Goal: Information Seeking & Learning: Learn about a topic

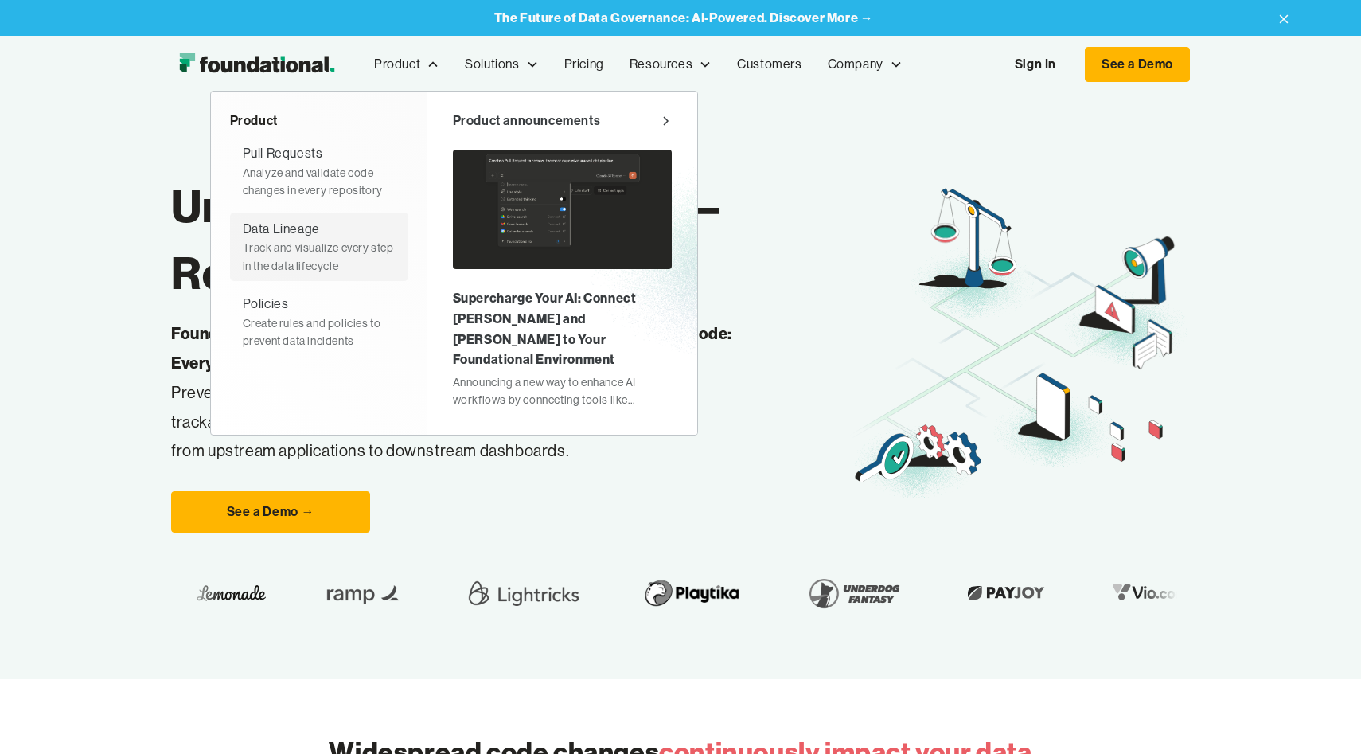
click at [304, 223] on div "Data Lineage" at bounding box center [281, 229] width 77 height 21
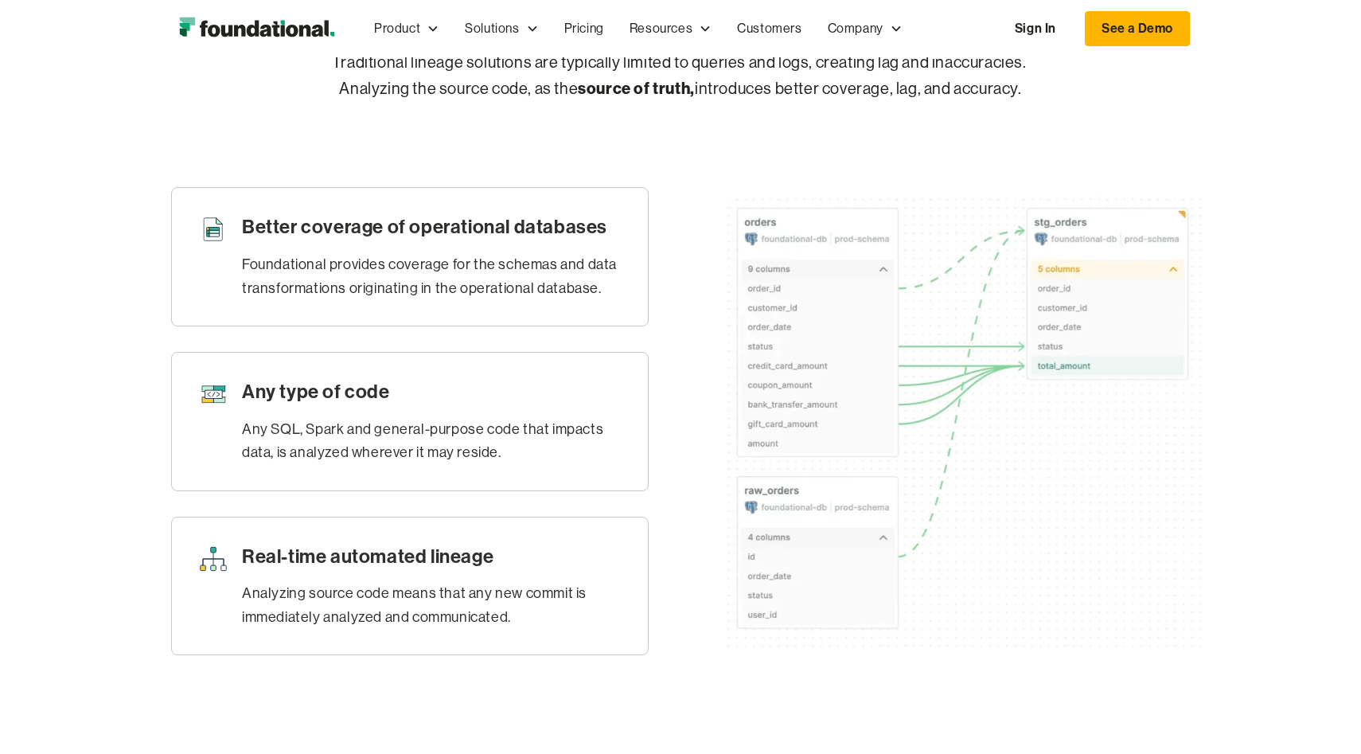
scroll to position [700, 0]
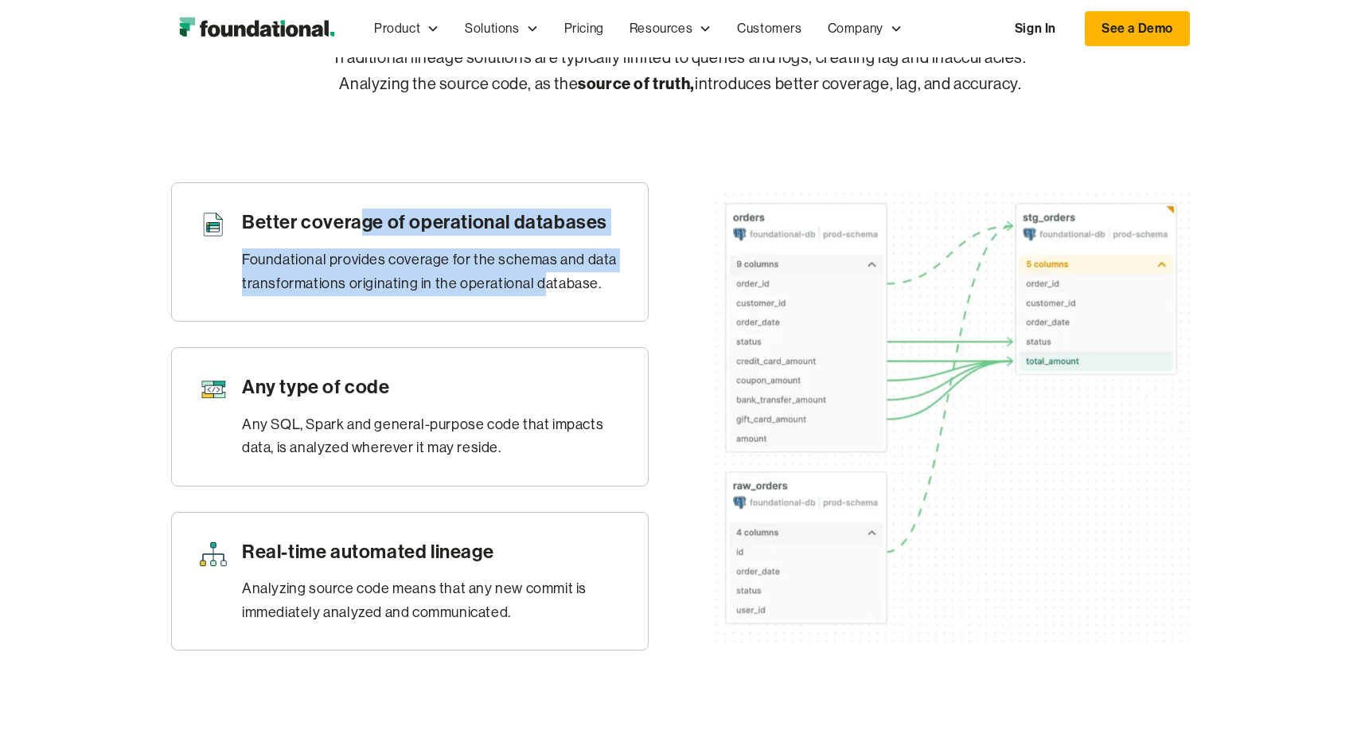
drag, startPoint x: 359, startPoint y: 250, endPoint x: 540, endPoint y: 308, distance: 189.8
click at [540, 295] on div "Better coverage of operational databases Foundational provides coverage for the…" at bounding box center [432, 252] width 380 height 87
click at [540, 295] on div "Foundational provides coverage for the schemas and data transformations origina…" at bounding box center [432, 271] width 380 height 47
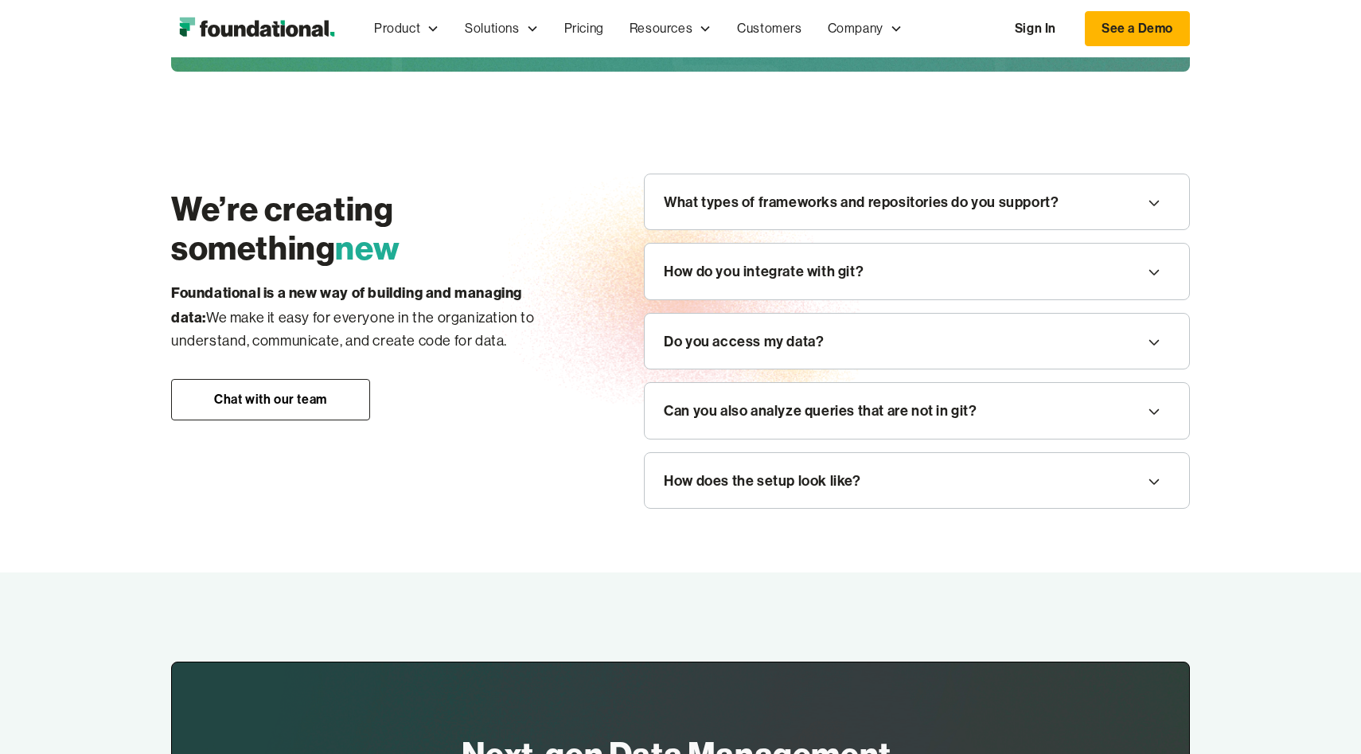
scroll to position [1748, 0]
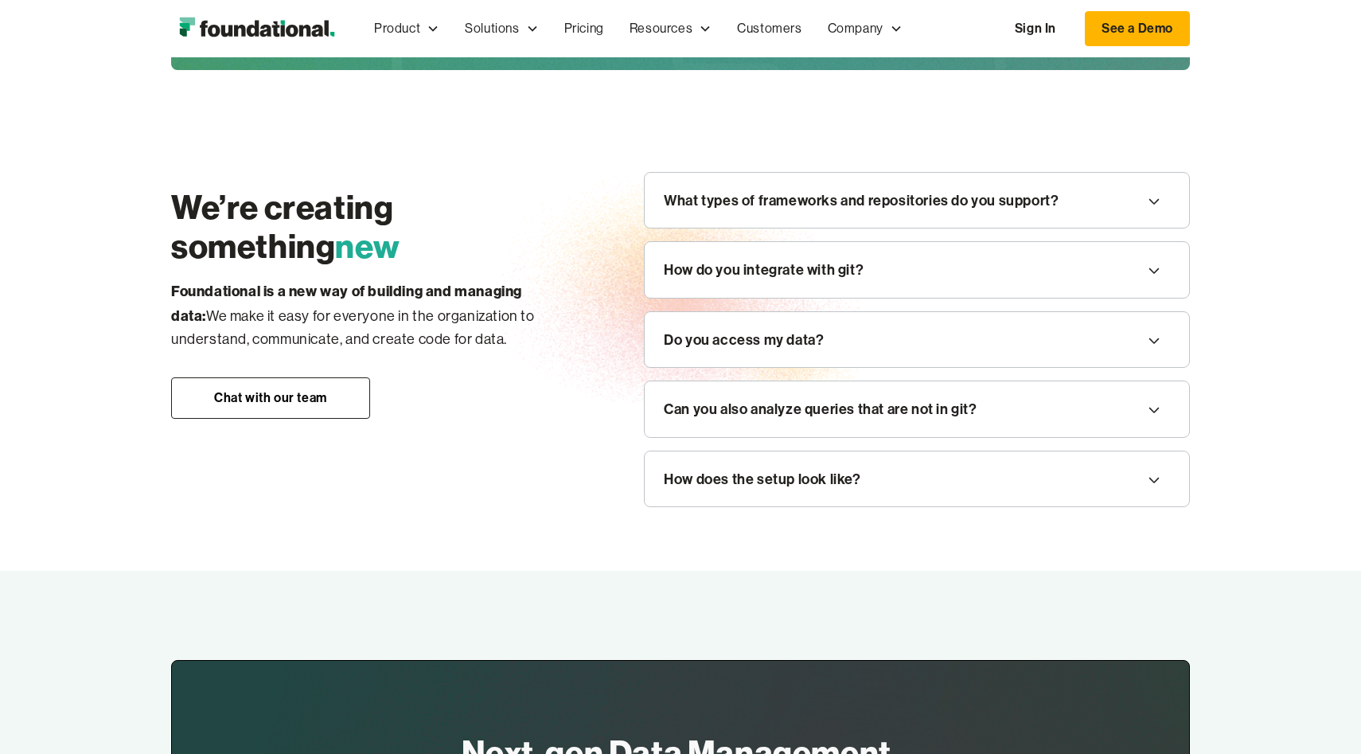
click at [837, 212] on div "What types of frameworks and repositories do you support?" at bounding box center [861, 201] width 395 height 24
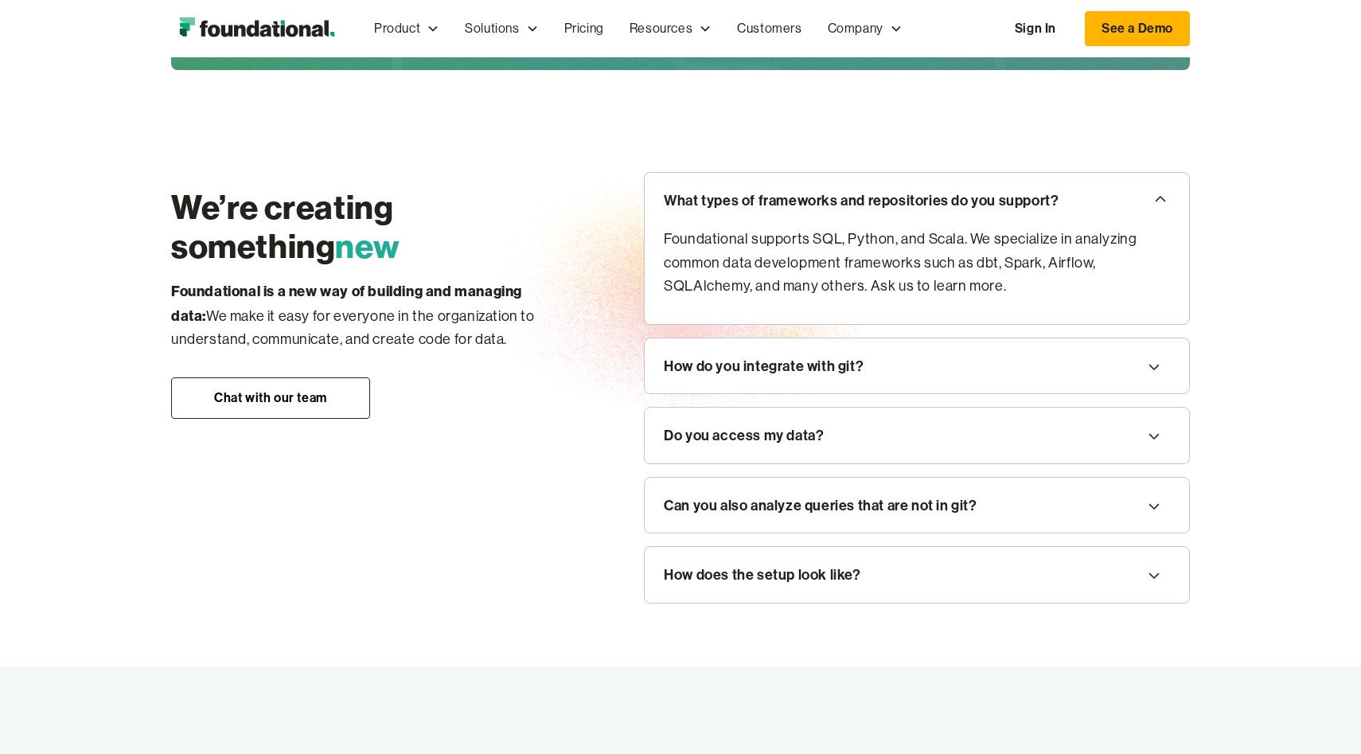
click at [837, 212] on div "What types of frameworks and repositories do you support?" at bounding box center [861, 201] width 395 height 24
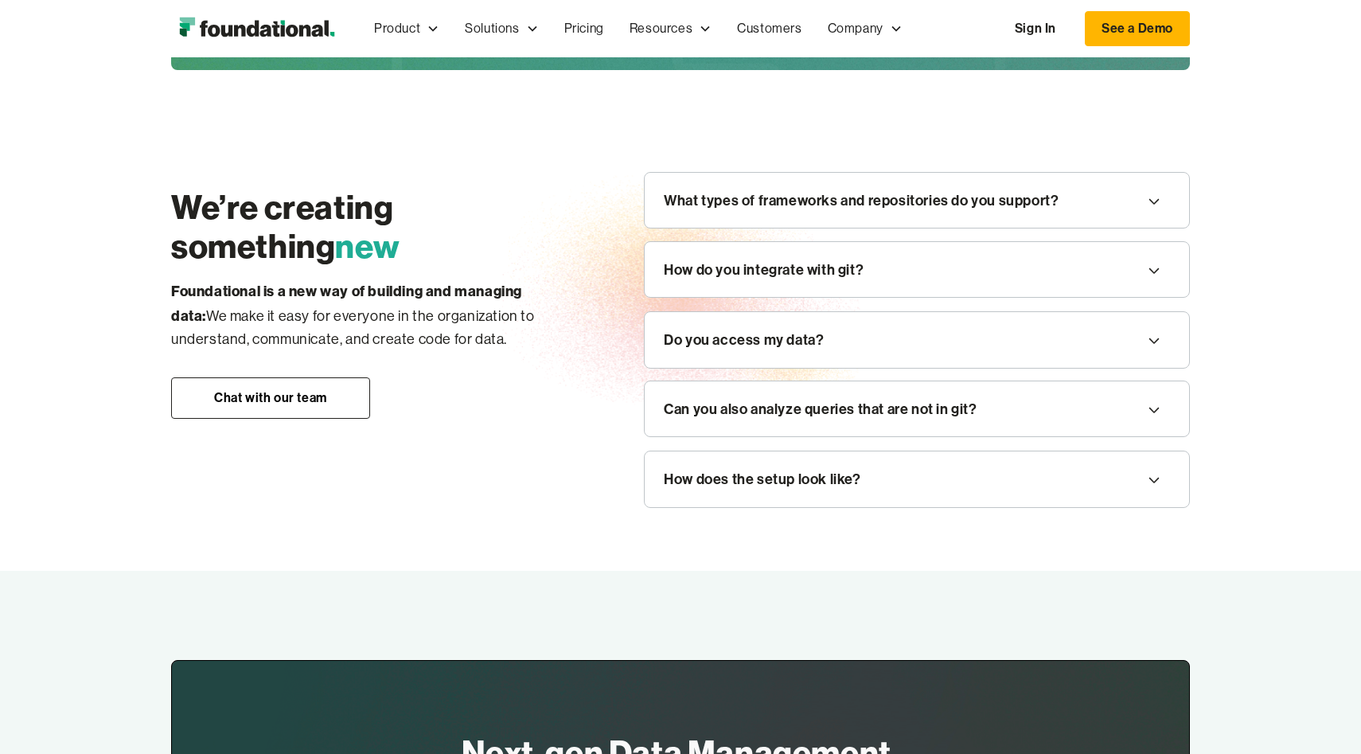
click at [831, 298] on div "How do you integrate with git?" at bounding box center [917, 270] width 544 height 56
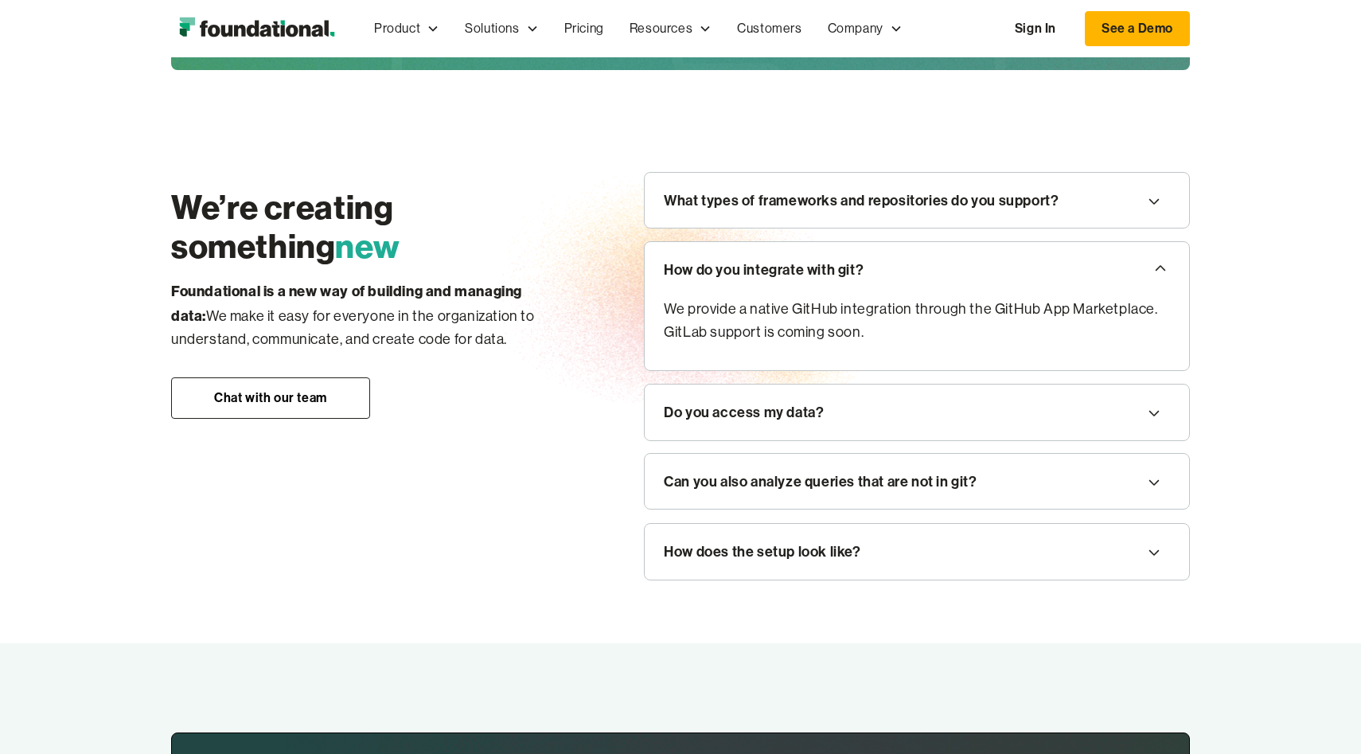
click at [835, 298] on div "How do you integrate with git?" at bounding box center [917, 270] width 544 height 56
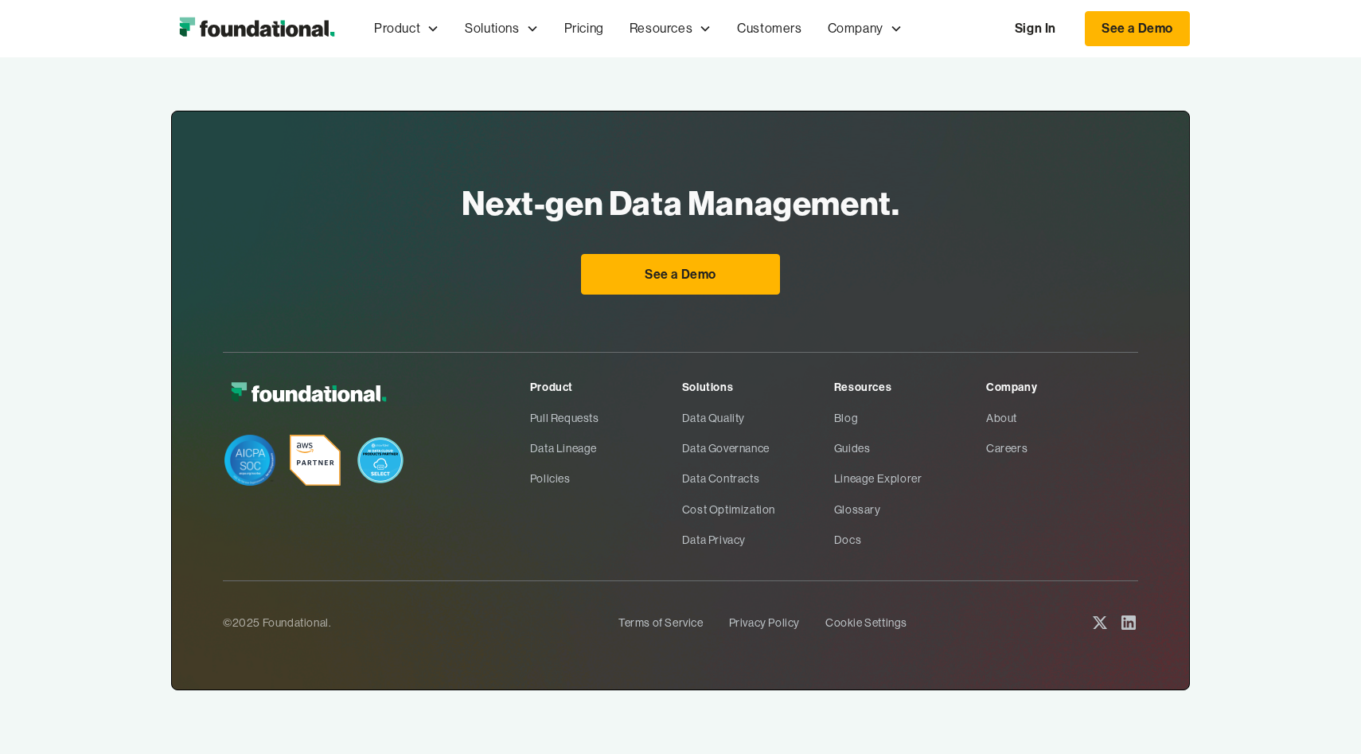
scroll to position [0, 0]
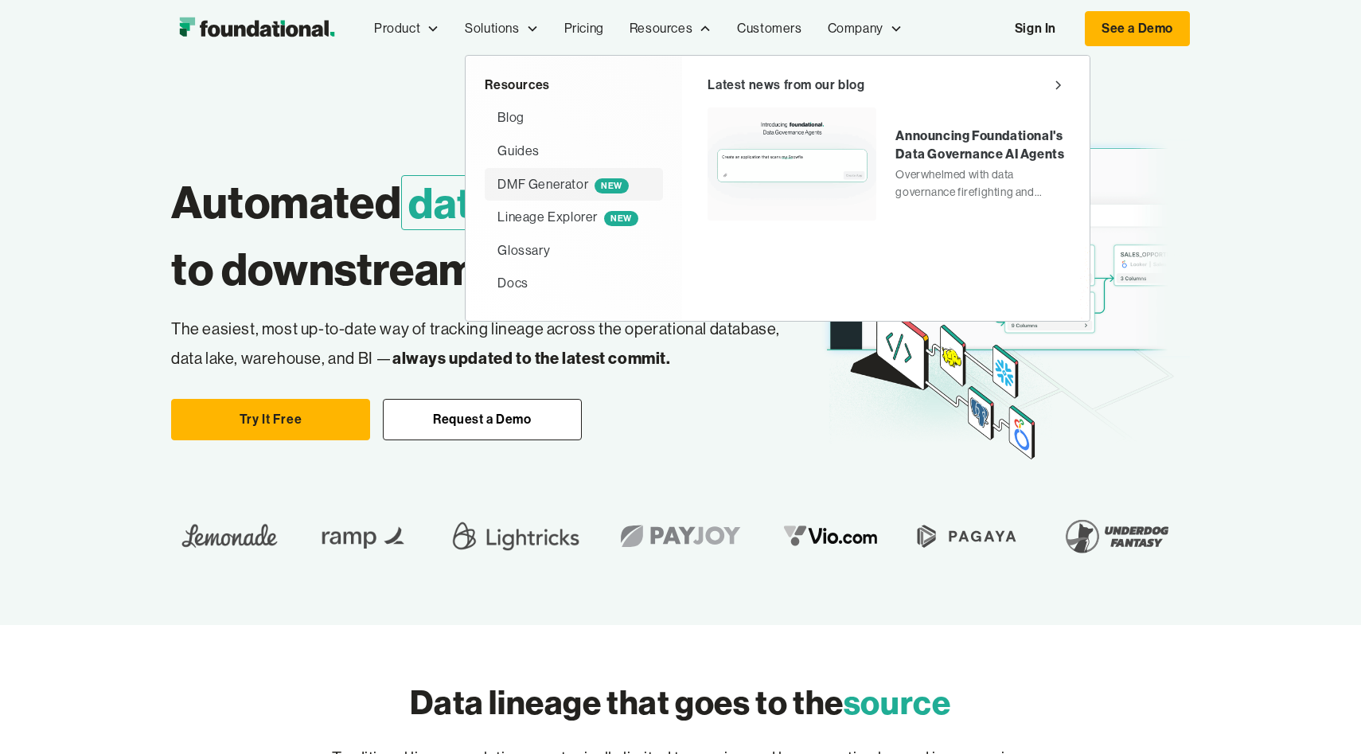
click at [533, 188] on div "DMF Generator NEW" at bounding box center [562, 184] width 131 height 21
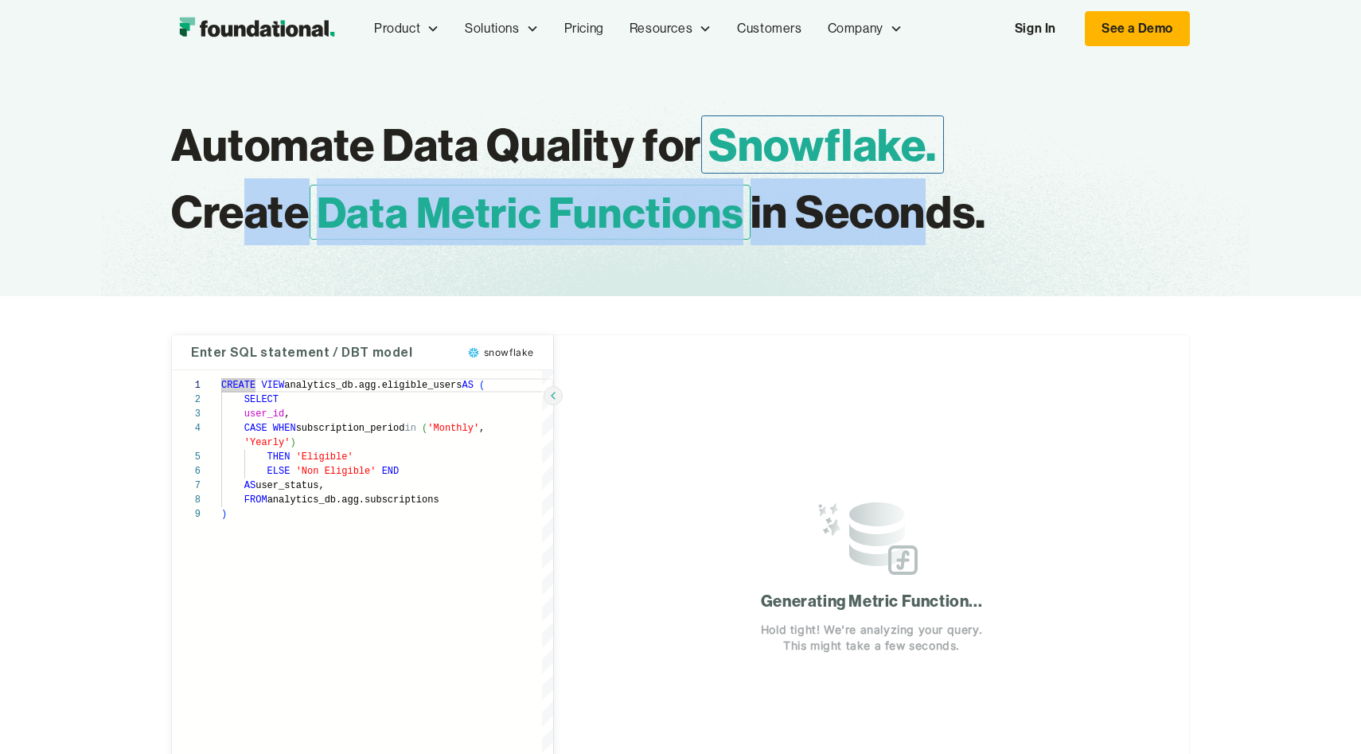
drag, startPoint x: 249, startPoint y: 214, endPoint x: 941, endPoint y: 216, distance: 692.4
click at [940, 216] on h1 "Automate Data Quality for Snowflake. Create Data Metric Functions in Seconds." at bounding box center [606, 178] width 871 height 134
click at [941, 216] on h1 "Automate Data Quality for Snowflake. Create Data Metric Functions in Seconds." at bounding box center [606, 178] width 871 height 134
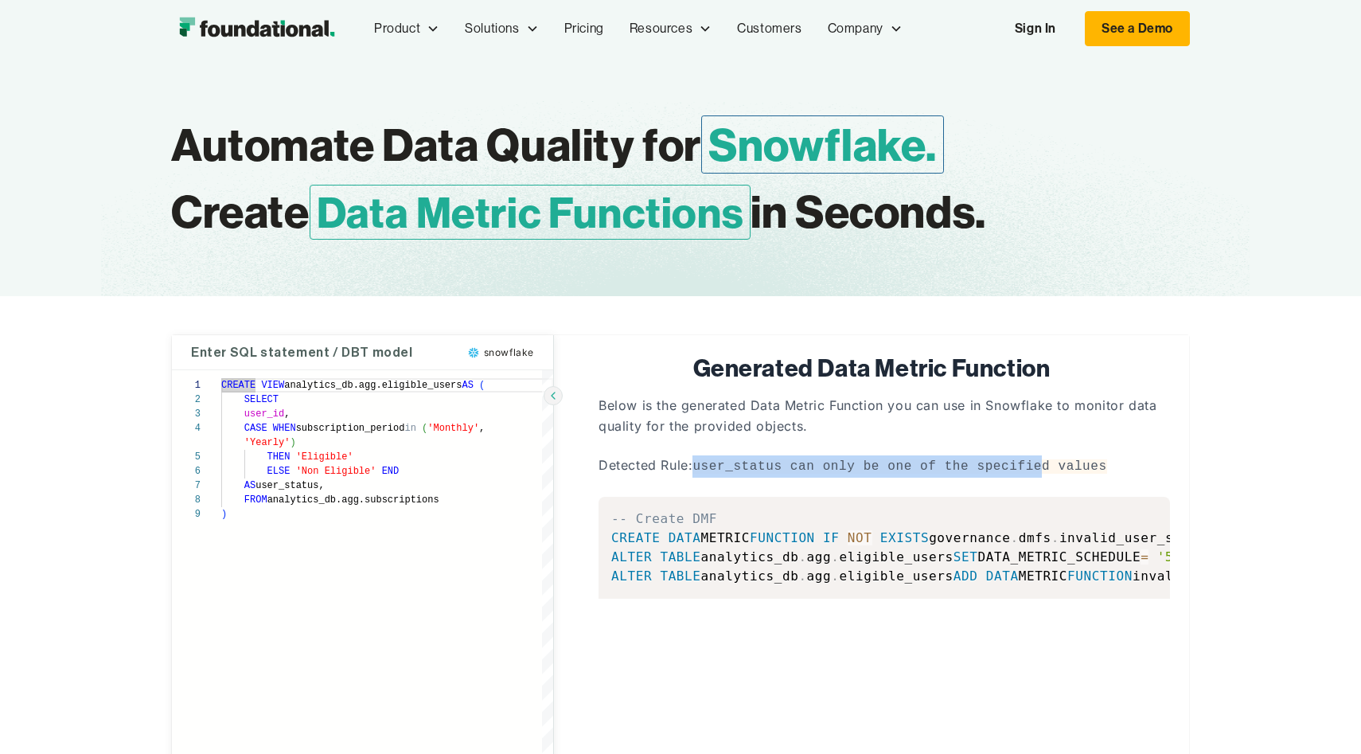
drag, startPoint x: 701, startPoint y: 469, endPoint x: 1051, endPoint y: 457, distance: 350.4
click at [1050, 457] on p "Detected Rule: user_status can only be one of the specified values" at bounding box center [883, 466] width 571 height 22
click at [1051, 457] on p "Detected Rule: user_status can only be one of the specified values" at bounding box center [883, 466] width 571 height 22
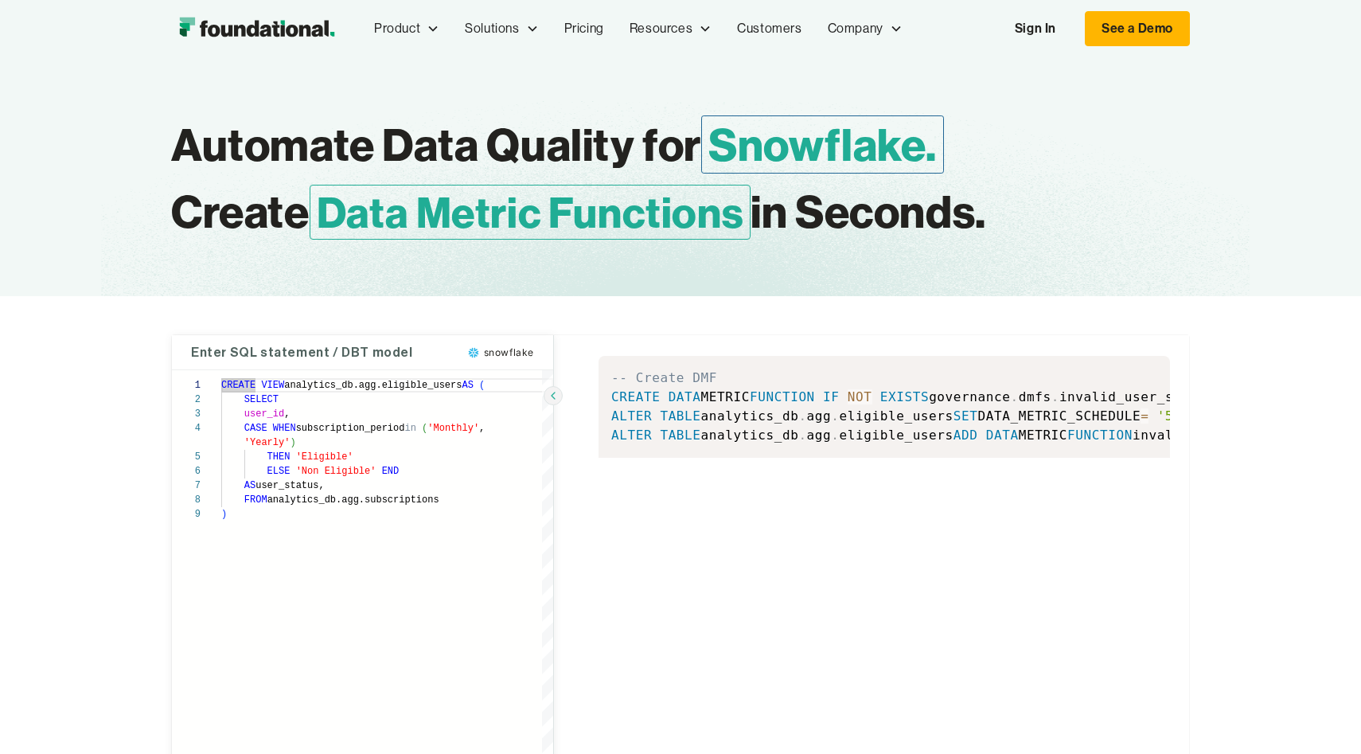
type textarea "**********"
click at [302, 531] on div "CREATE VIEW analytics_db.agg.eligible_users AS ( SELECT user_id , CASE WHEN sub…" at bounding box center [387, 596] width 332 height 453
click at [390, 618] on div "CREATE VIEW analytics_db.agg.eligible_users AS ( SELECT user_id , CASE WHEN sub…" at bounding box center [387, 596] width 332 height 453
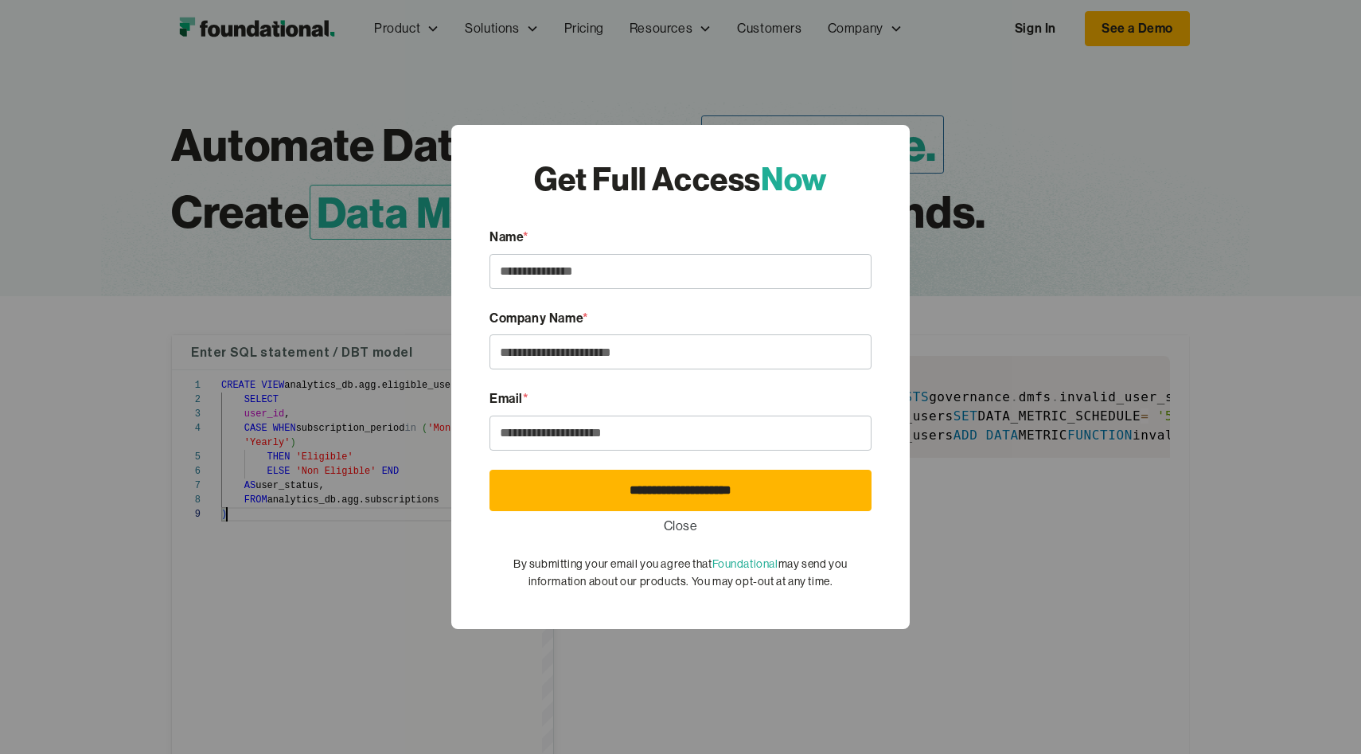
click at [684, 520] on link "Close" at bounding box center [681, 526] width 34 height 21
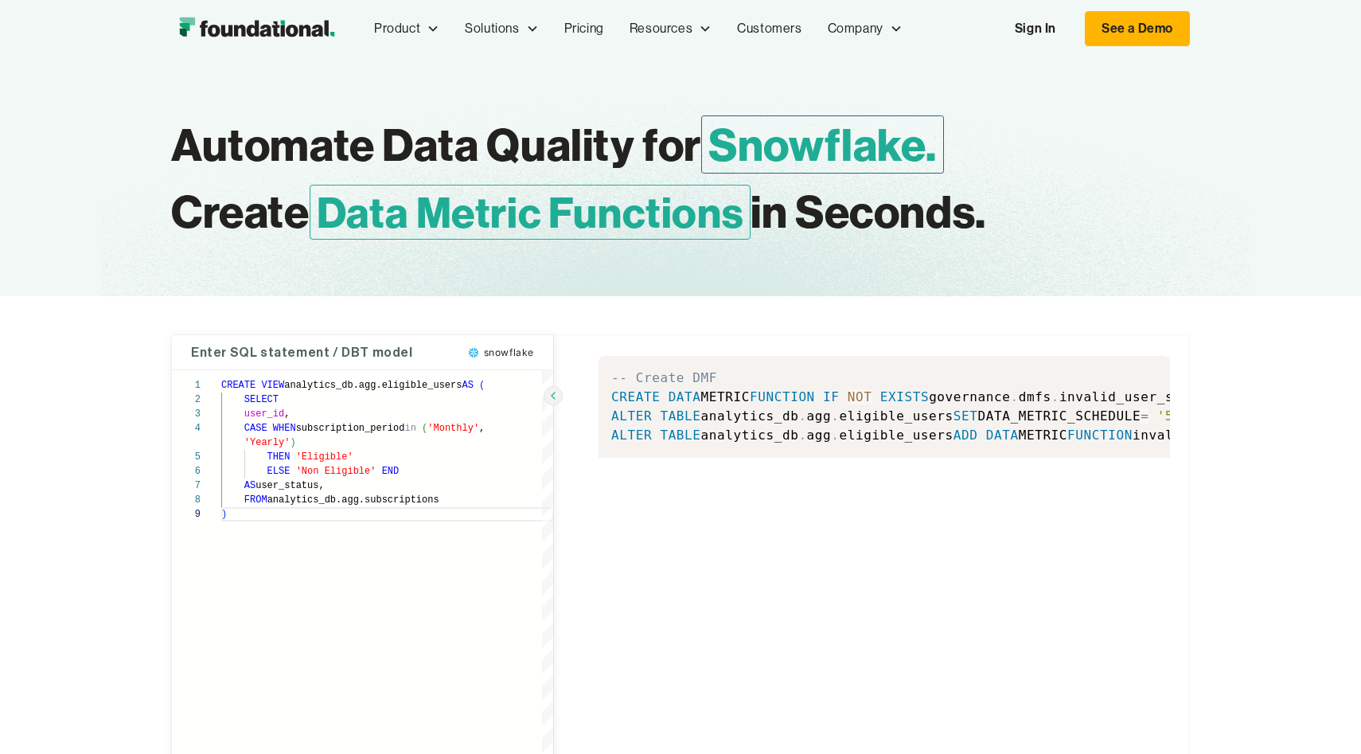
scroll to position [0, 0]
drag, startPoint x: 240, startPoint y: 385, endPoint x: 279, endPoint y: 386, distance: 39.8
click at [279, 386] on div "CREATE VIEW analytics_db.agg.eligible_users AS ( SELECT user_id , CASE WHEN sub…" at bounding box center [387, 596] width 332 height 453
click at [256, 403] on div "CREATE VIEW analytics_db.agg.eligible_users AS ( SELECT user_id , CASE WHEN sub…" at bounding box center [387, 596] width 332 height 453
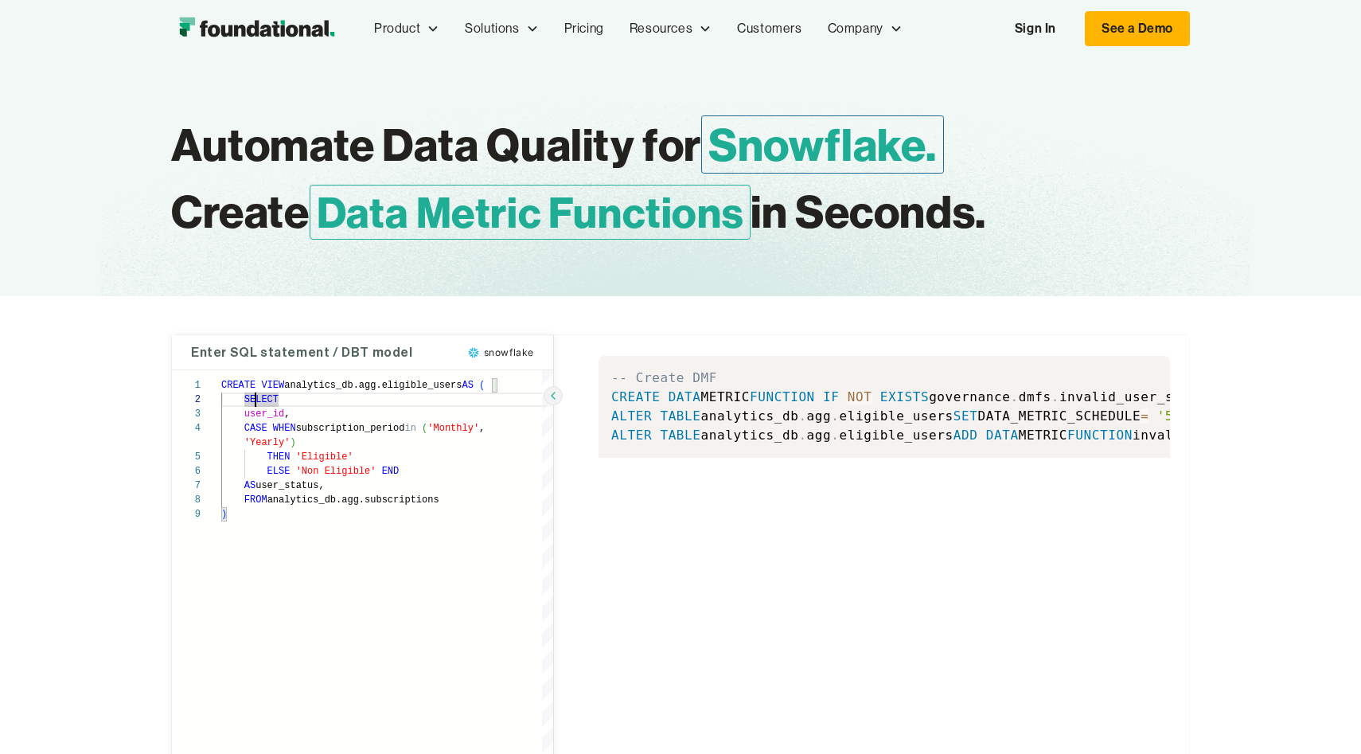
click at [324, 543] on div "CREATE VIEW analytics_db.agg.eligible_users AS ( SELECT user_id , CASE WHEN sub…" at bounding box center [387, 596] width 332 height 453
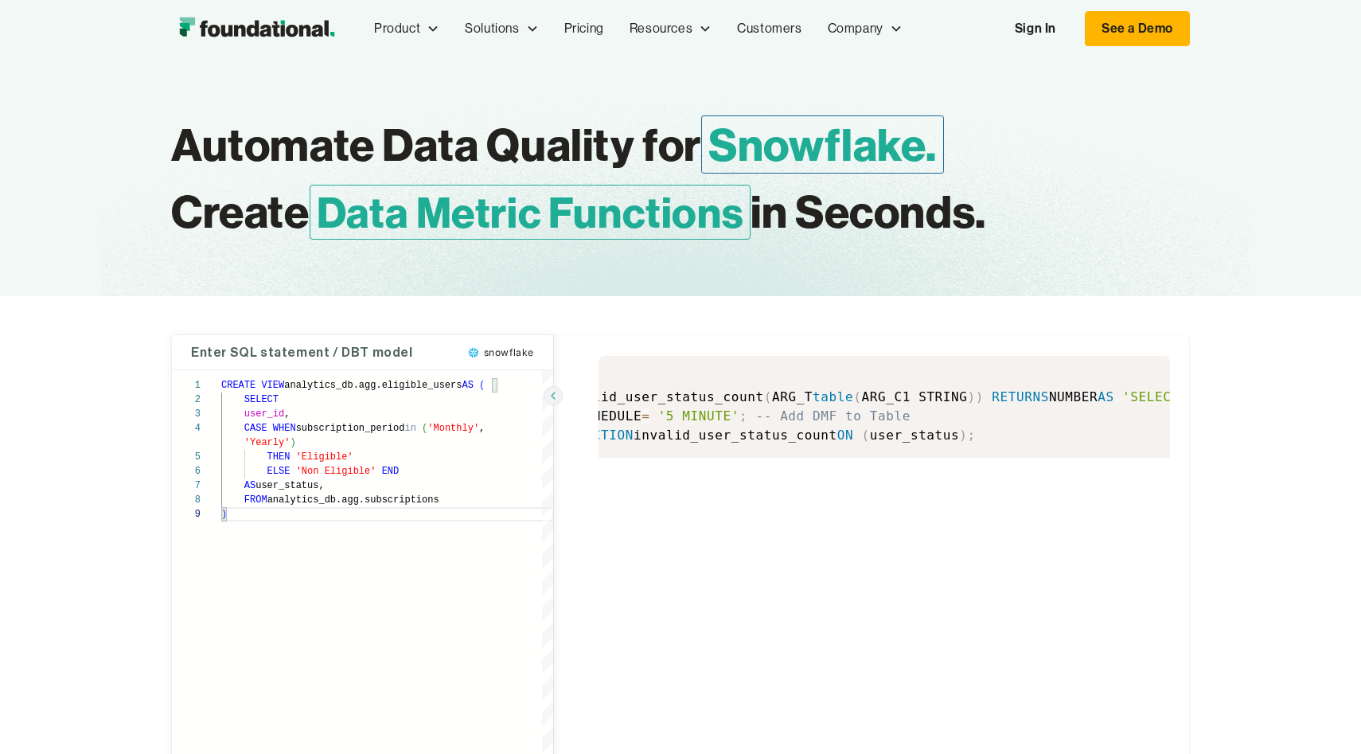
scroll to position [0, 0]
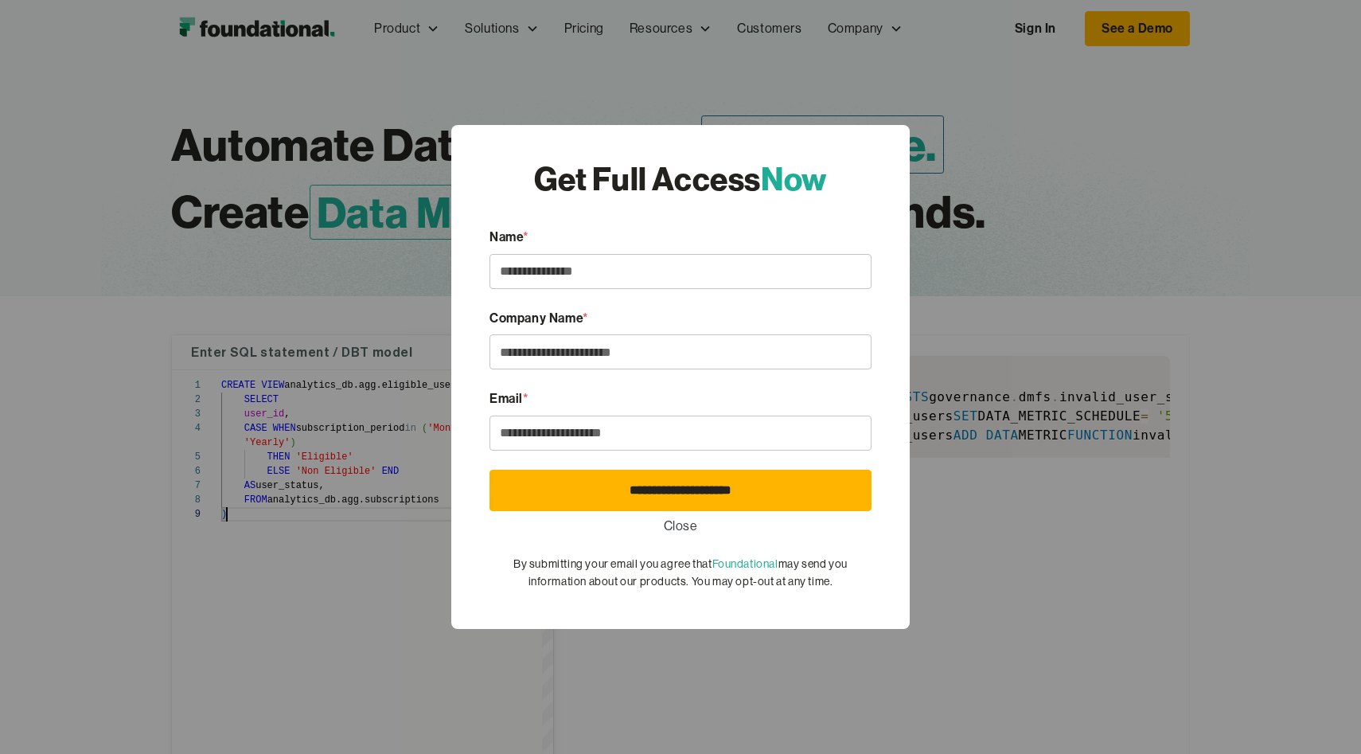
click at [680, 524] on link "Close" at bounding box center [681, 526] width 34 height 21
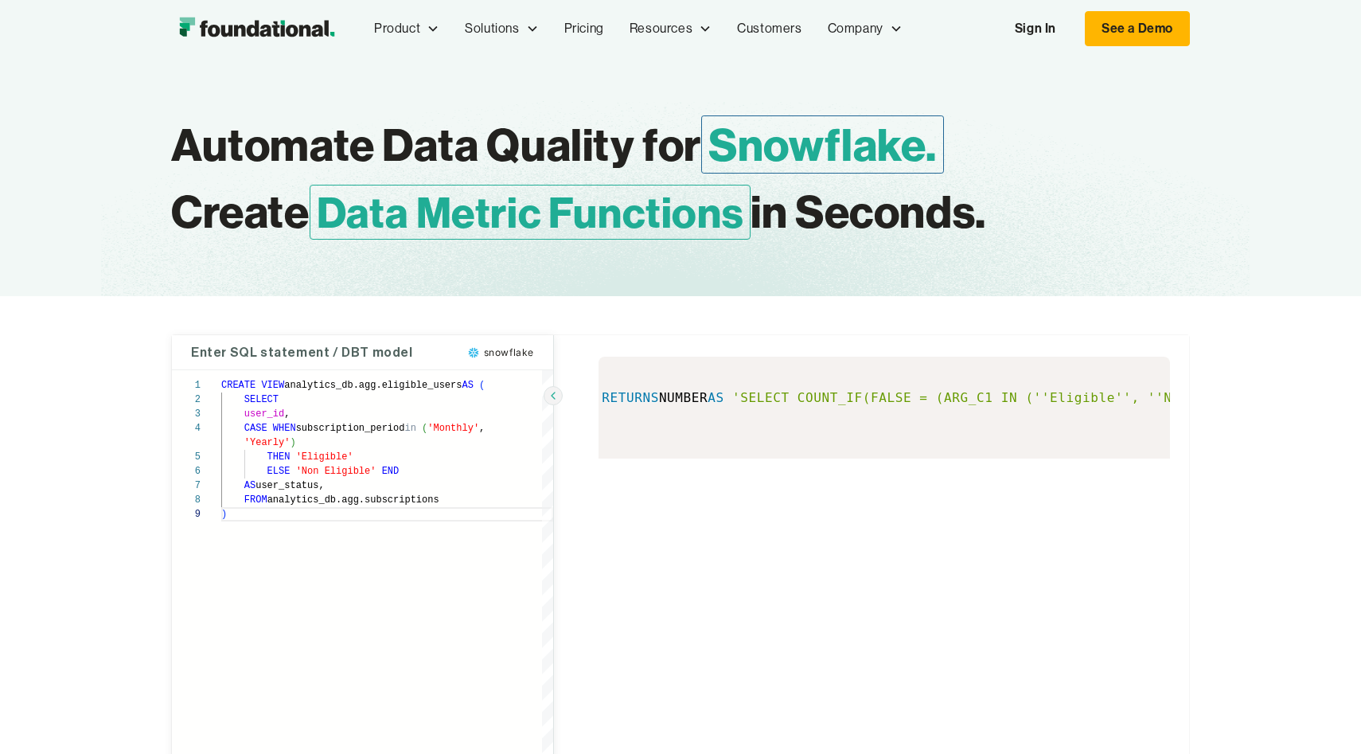
scroll to position [0, 890]
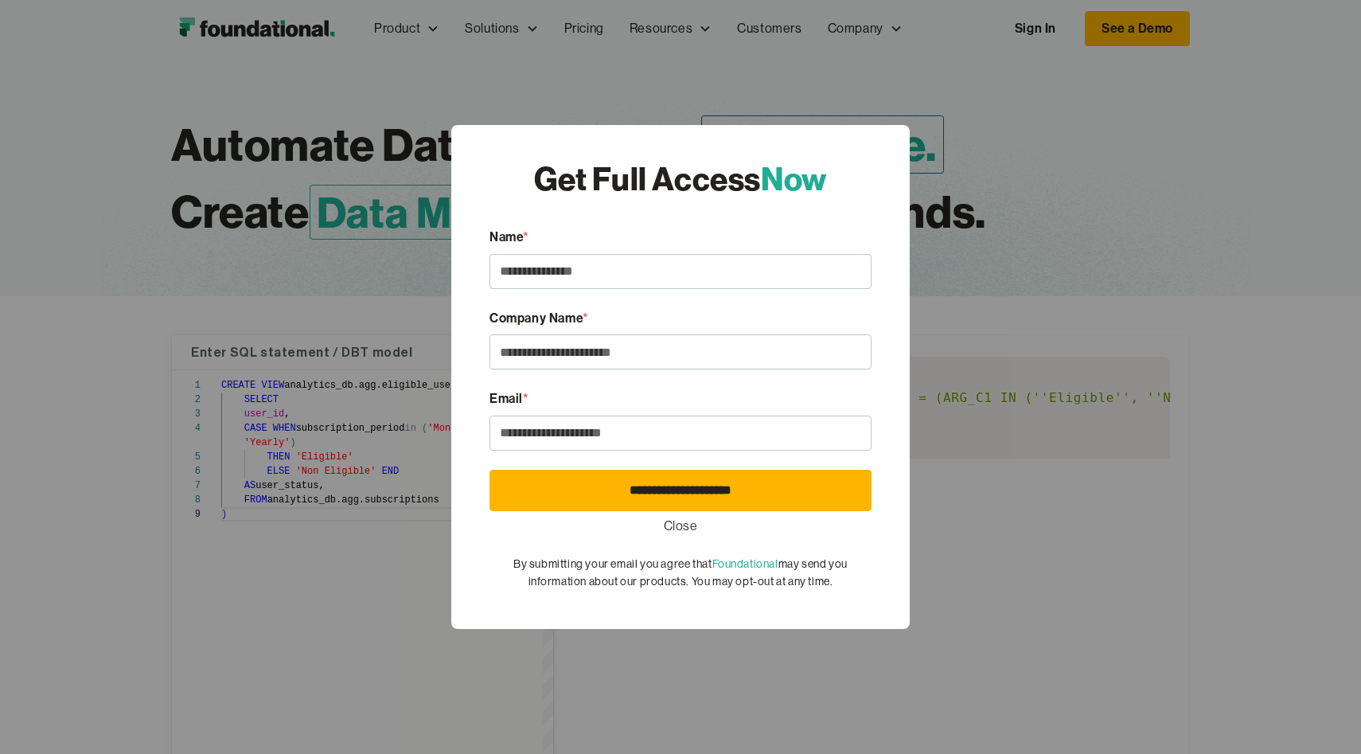
click at [681, 531] on link "Close" at bounding box center [681, 526] width 34 height 21
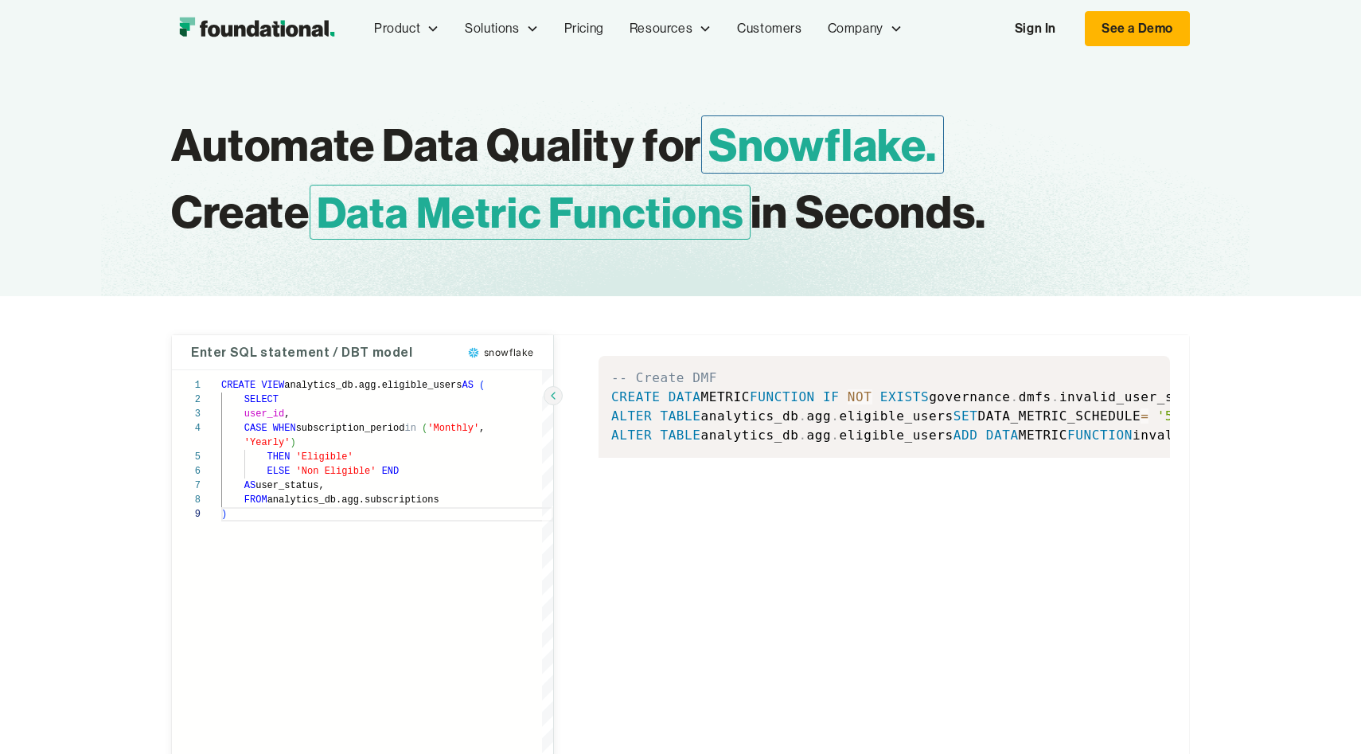
scroll to position [0, 0]
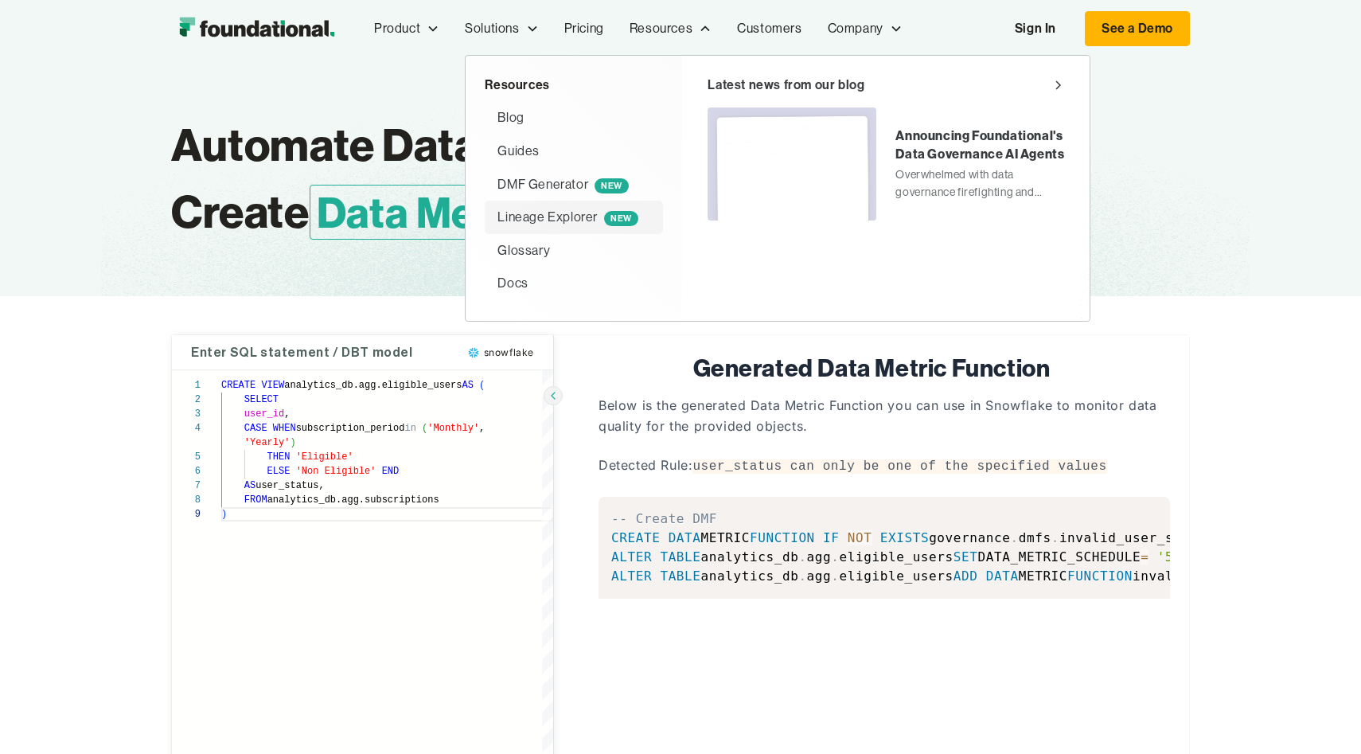
click at [567, 213] on div "Lineage Explorer NEW" at bounding box center [567, 217] width 140 height 21
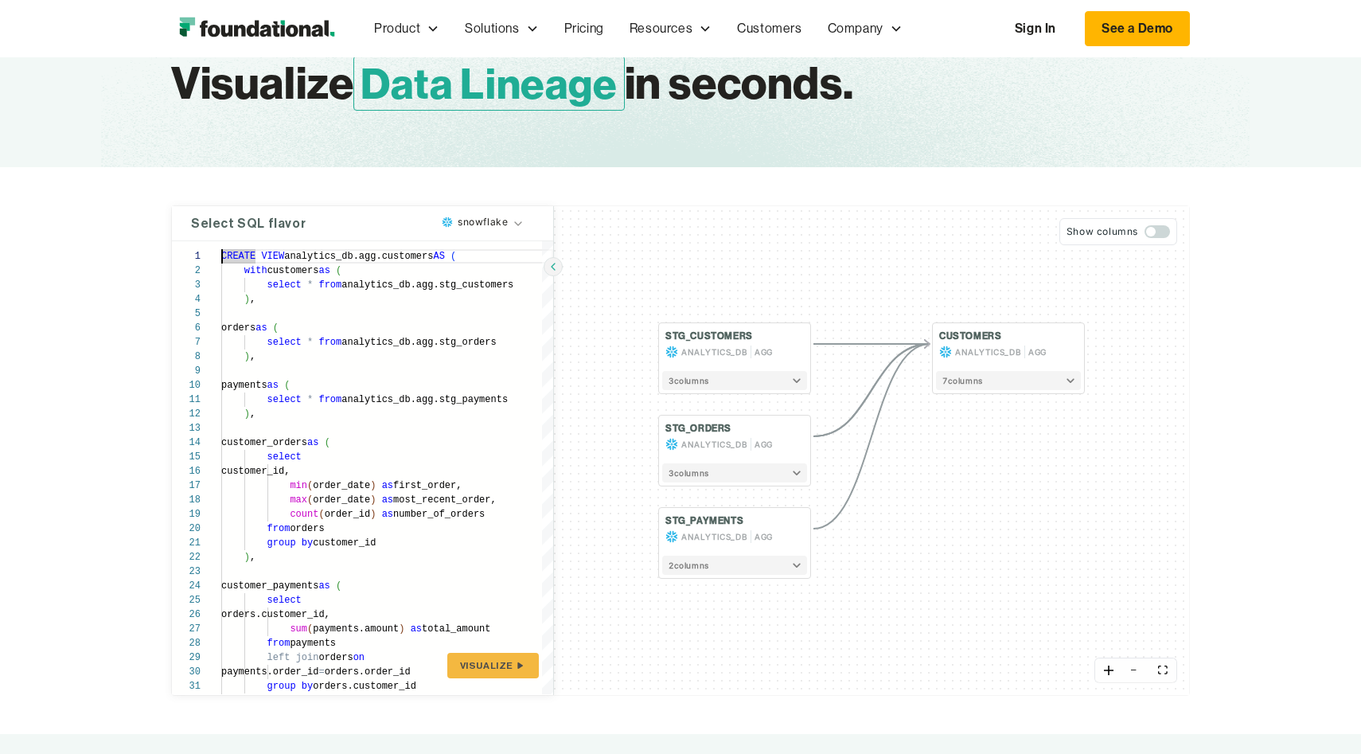
scroll to position [177, 0]
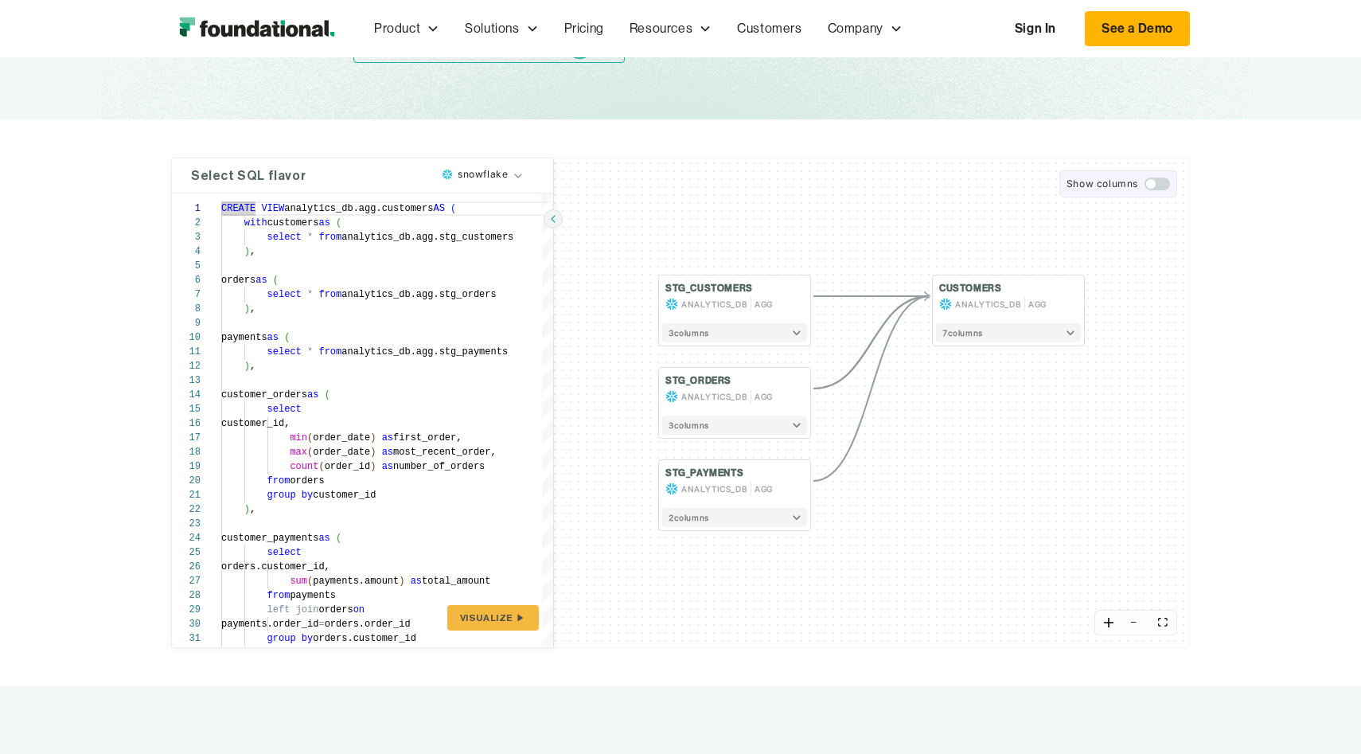
click at [1159, 177] on span "button" at bounding box center [1156, 183] width 25 height 13
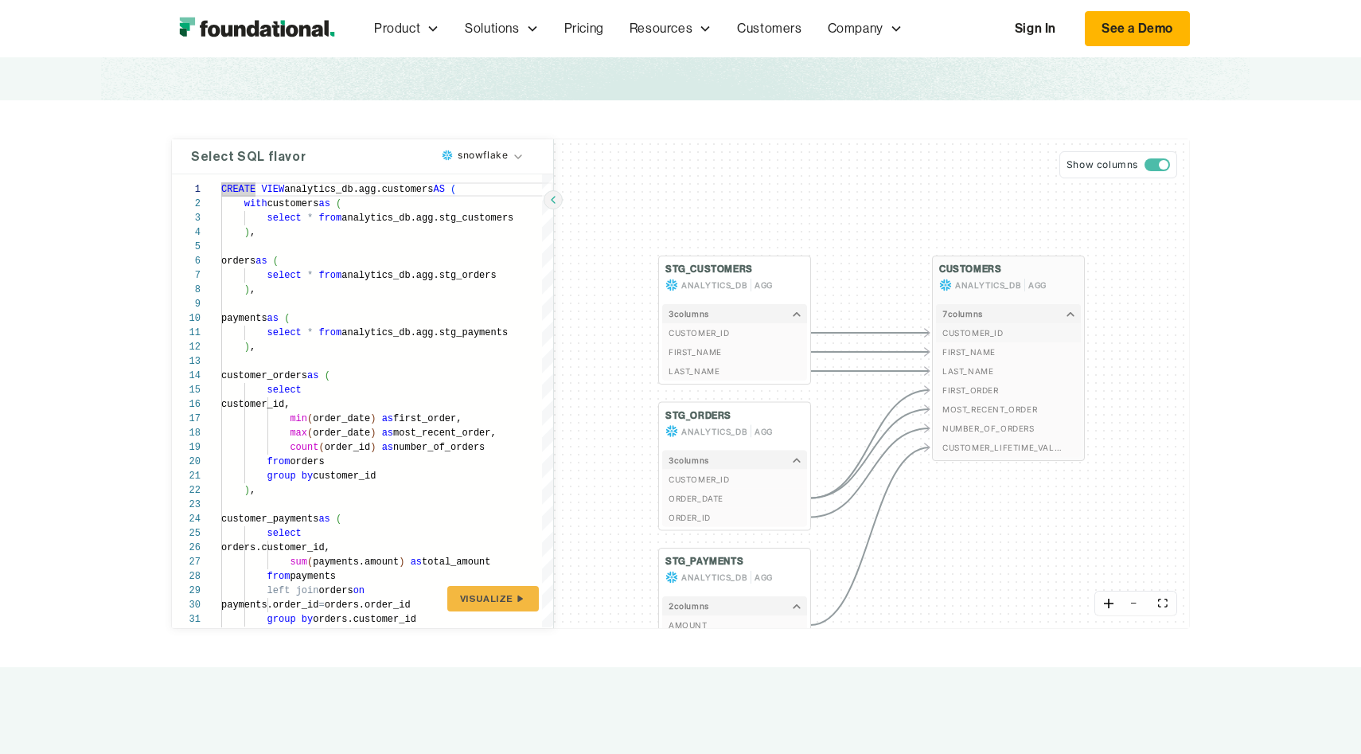
scroll to position [145, 0]
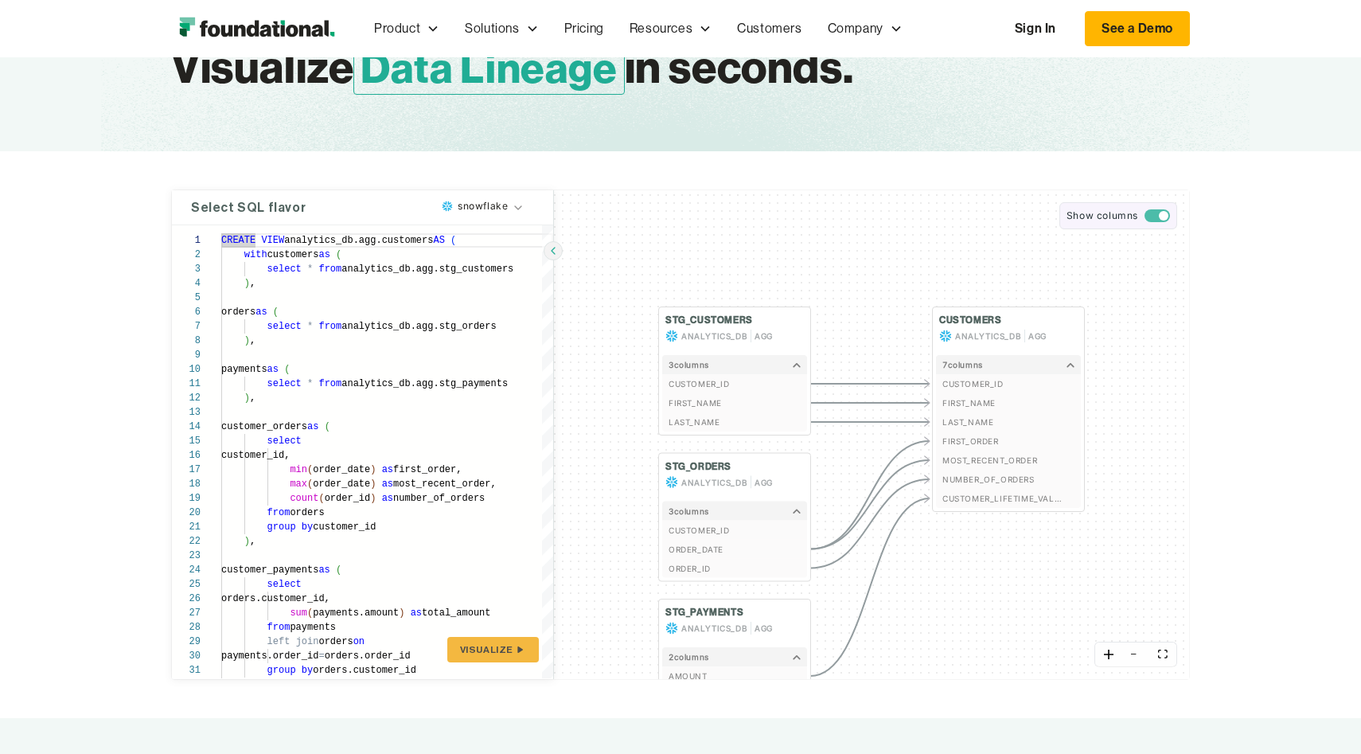
click at [1155, 210] on span "button" at bounding box center [1156, 215] width 25 height 13
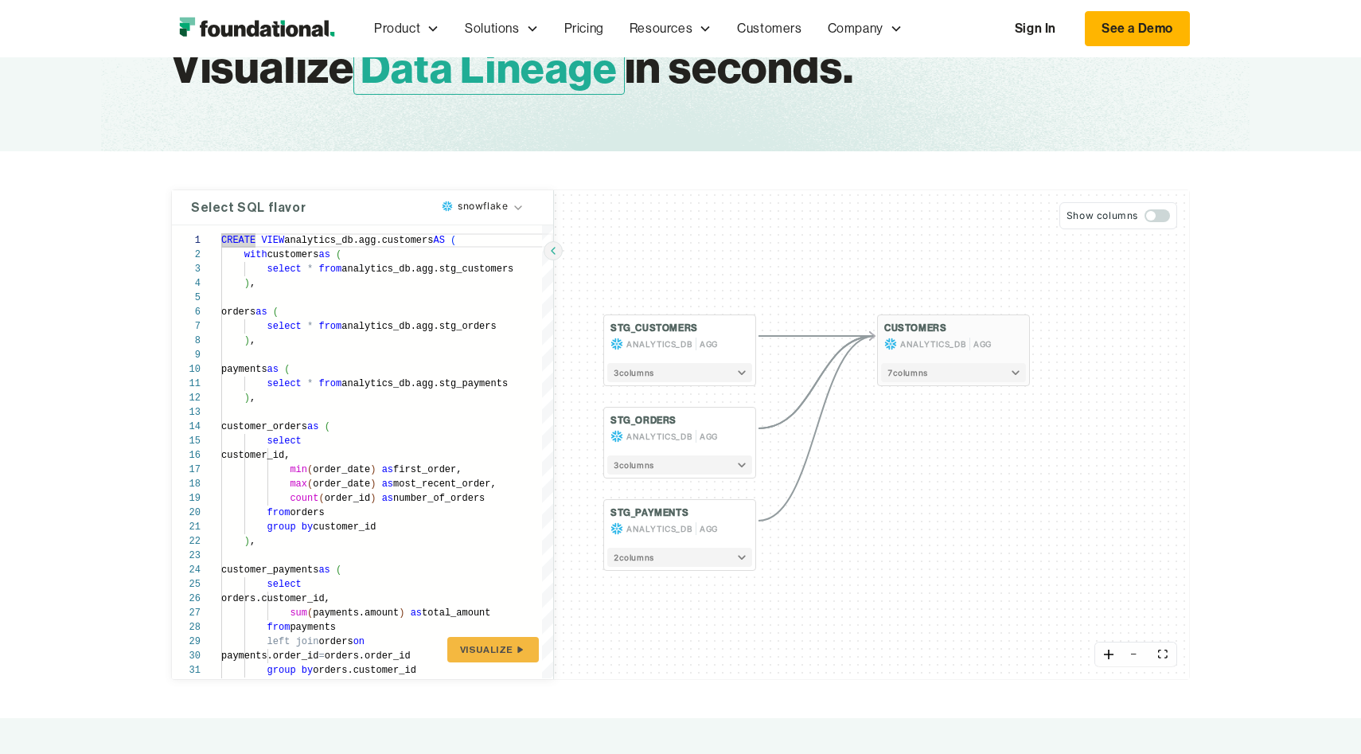
drag, startPoint x: 1016, startPoint y: 368, endPoint x: 962, endPoint y: 376, distance: 54.8
click at [962, 376] on button "7 column s" at bounding box center [953, 372] width 145 height 19
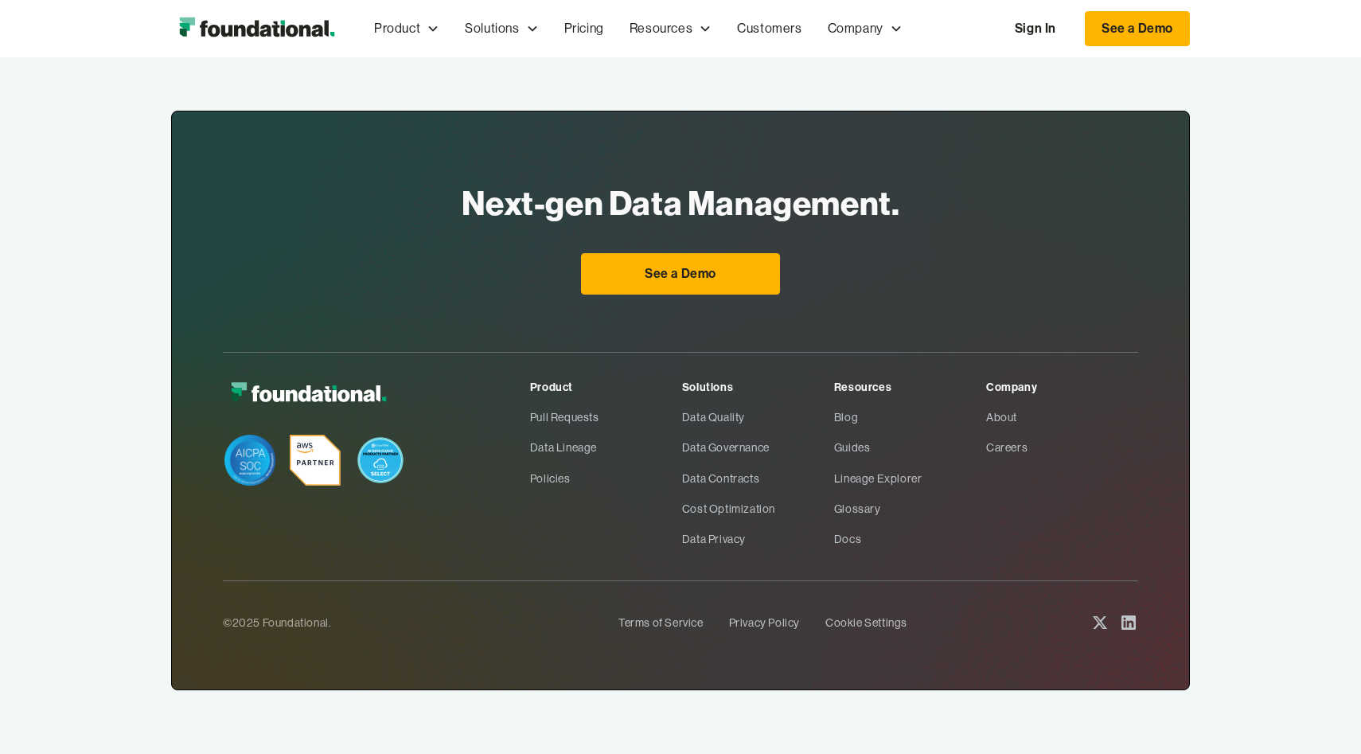
scroll to position [0, 0]
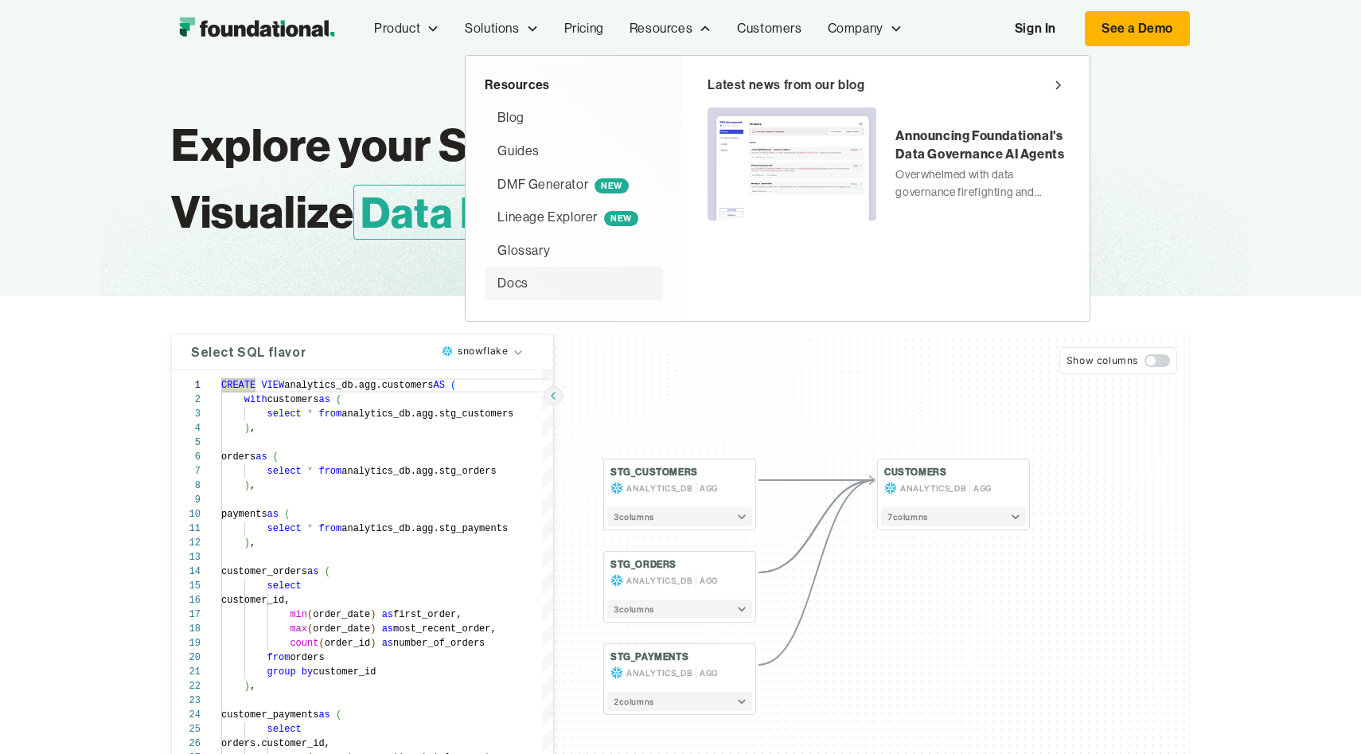
click at [515, 286] on div "Docs" at bounding box center [512, 283] width 30 height 21
